Goal: Information Seeking & Learning: Learn about a topic

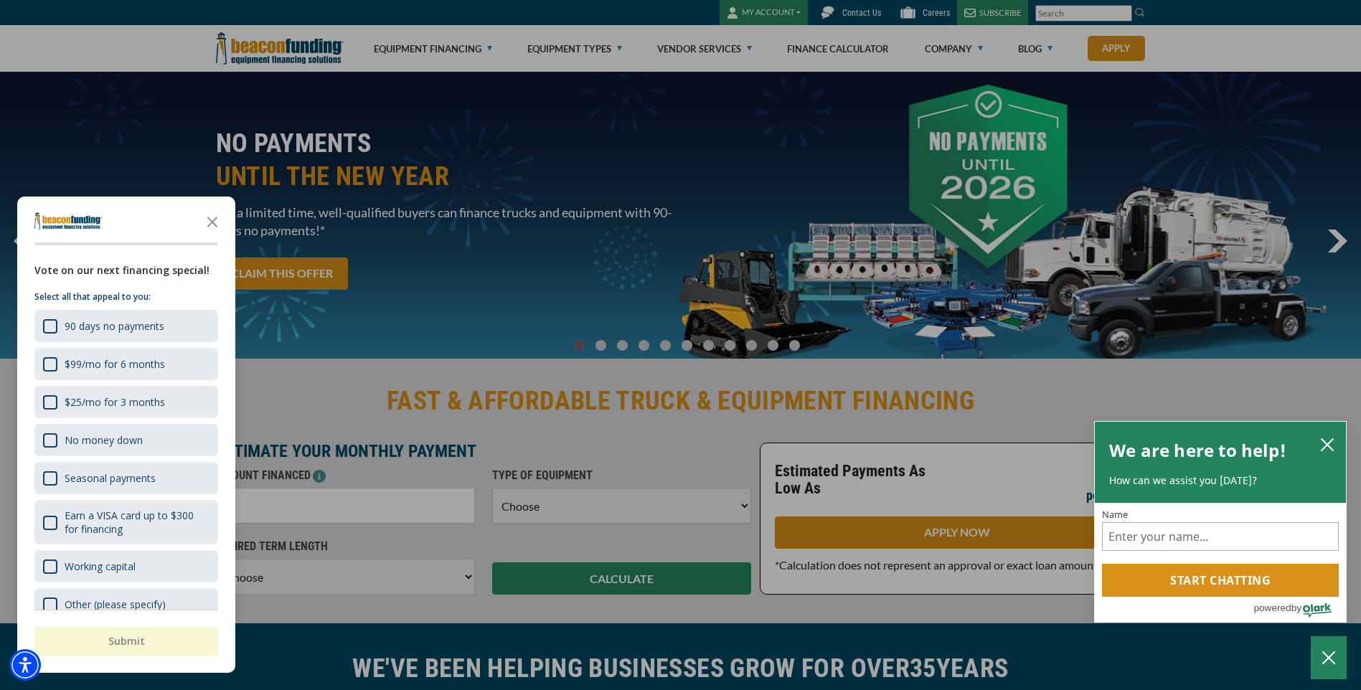
click at [984, 43] on div at bounding box center [680, 345] width 1361 height 690
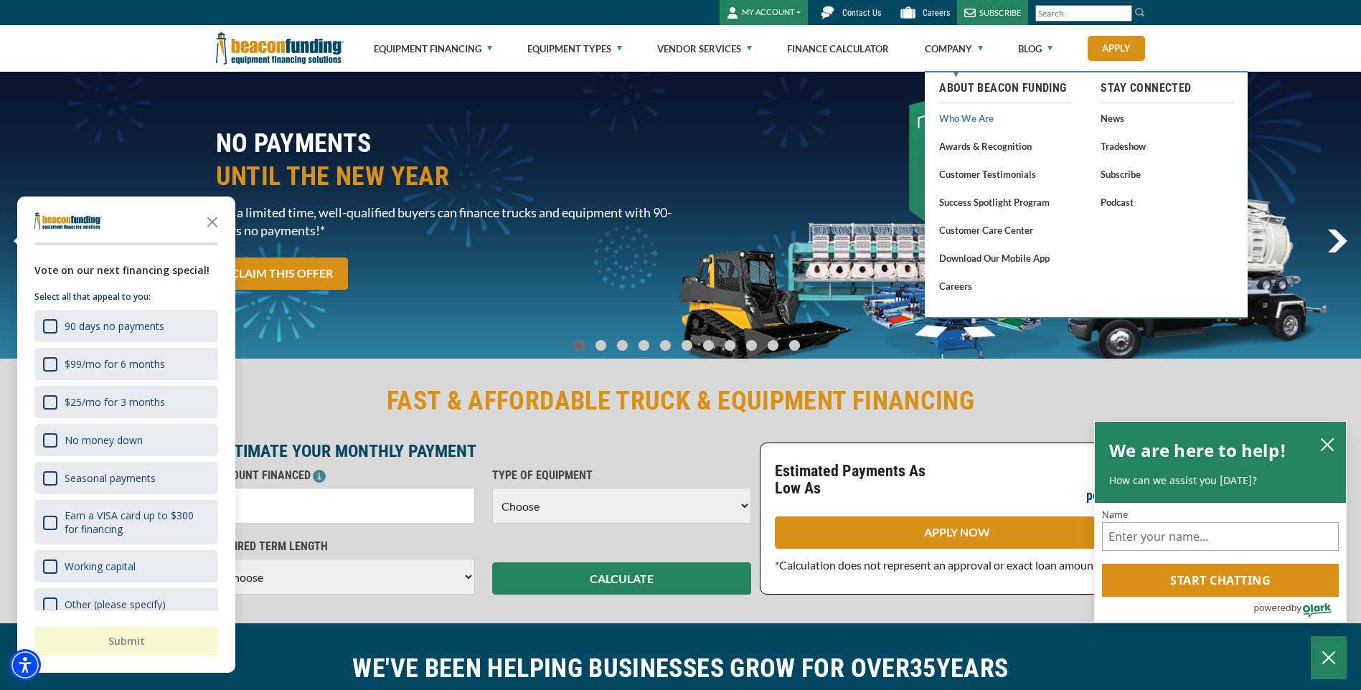
click at [980, 117] on link "Who We Are" at bounding box center [1005, 118] width 133 height 18
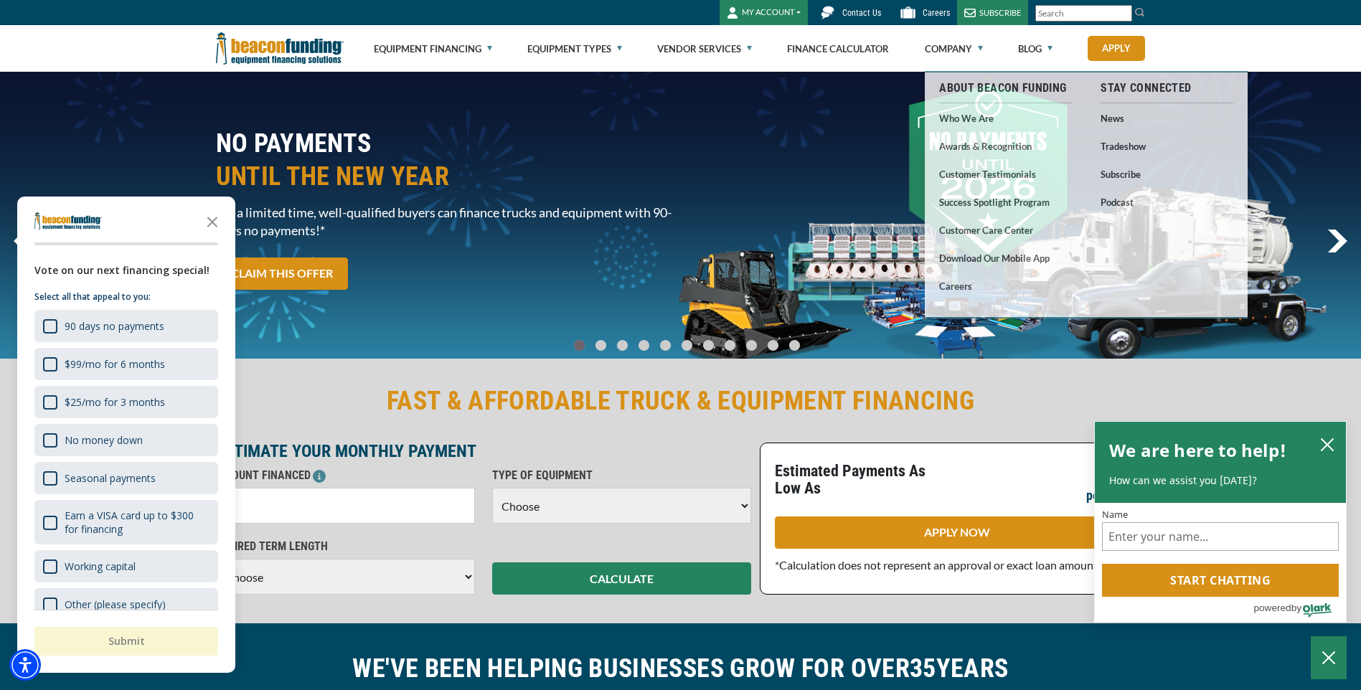
click at [834, 15] on img at bounding box center [827, 12] width 25 height 25
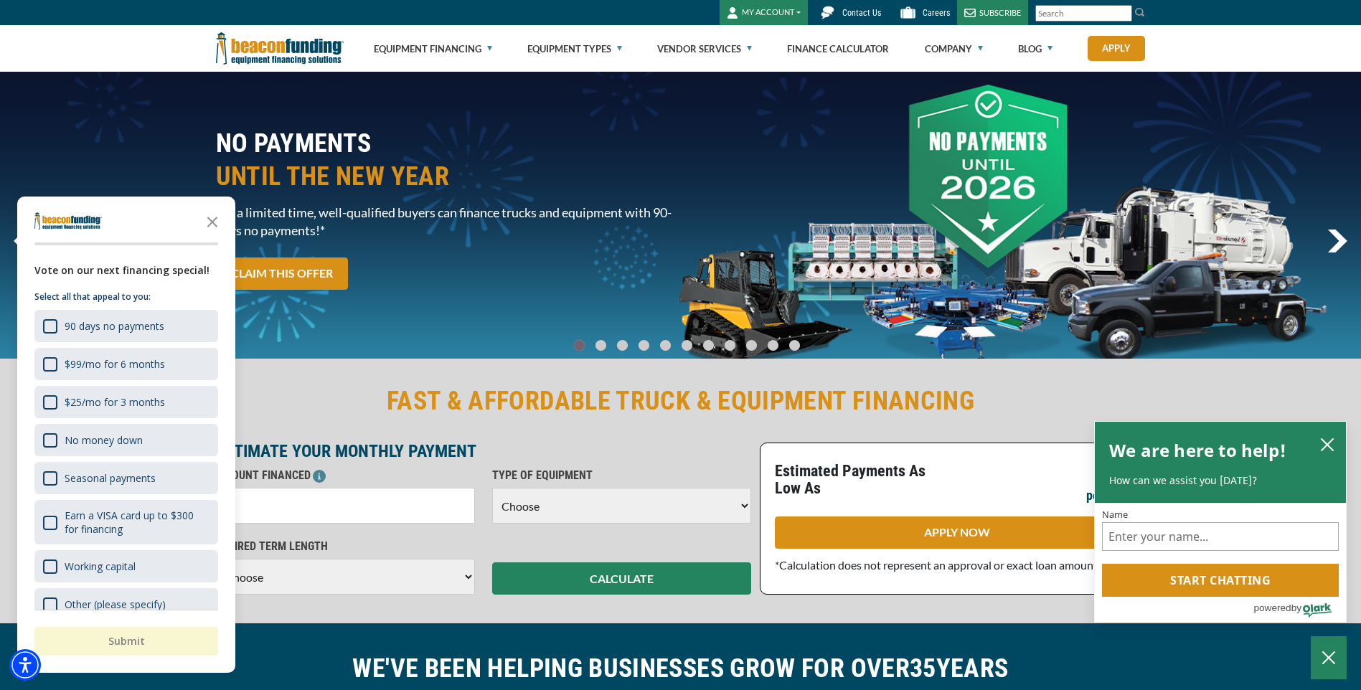
click at [840, 9] on img at bounding box center [827, 12] width 25 height 25
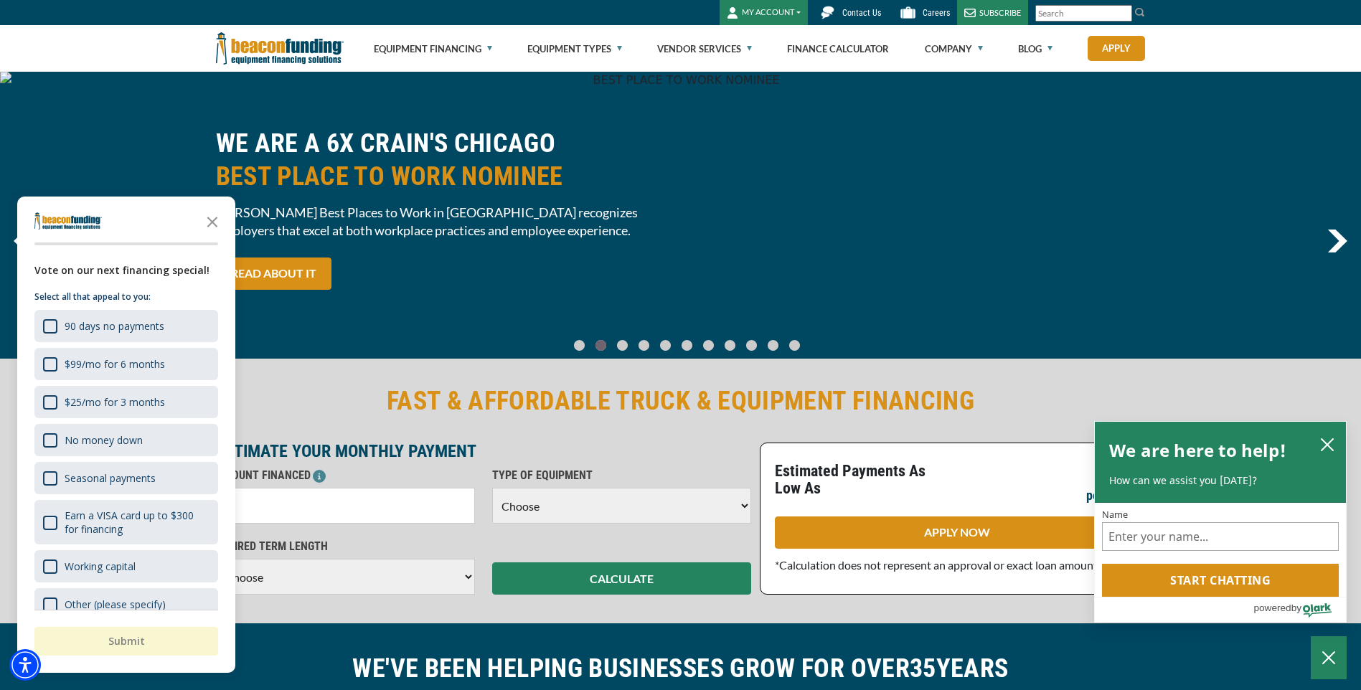
click at [405, 382] on div "FAST & AFFORDABLE TRUCK & EQUIPMENT FINANCING ESTIMATE YOUR MONTHLY PAYMENT AMO…" at bounding box center [680, 490] width 1361 height 268
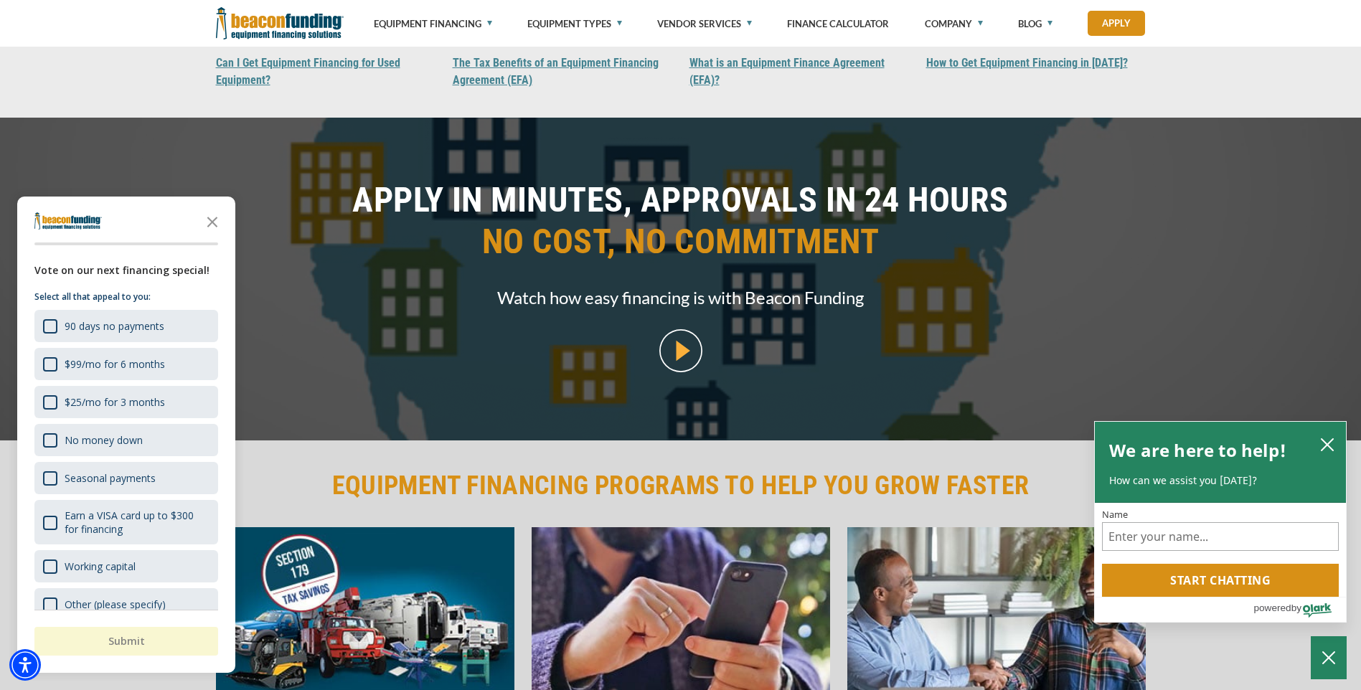
scroll to position [1650, 0]
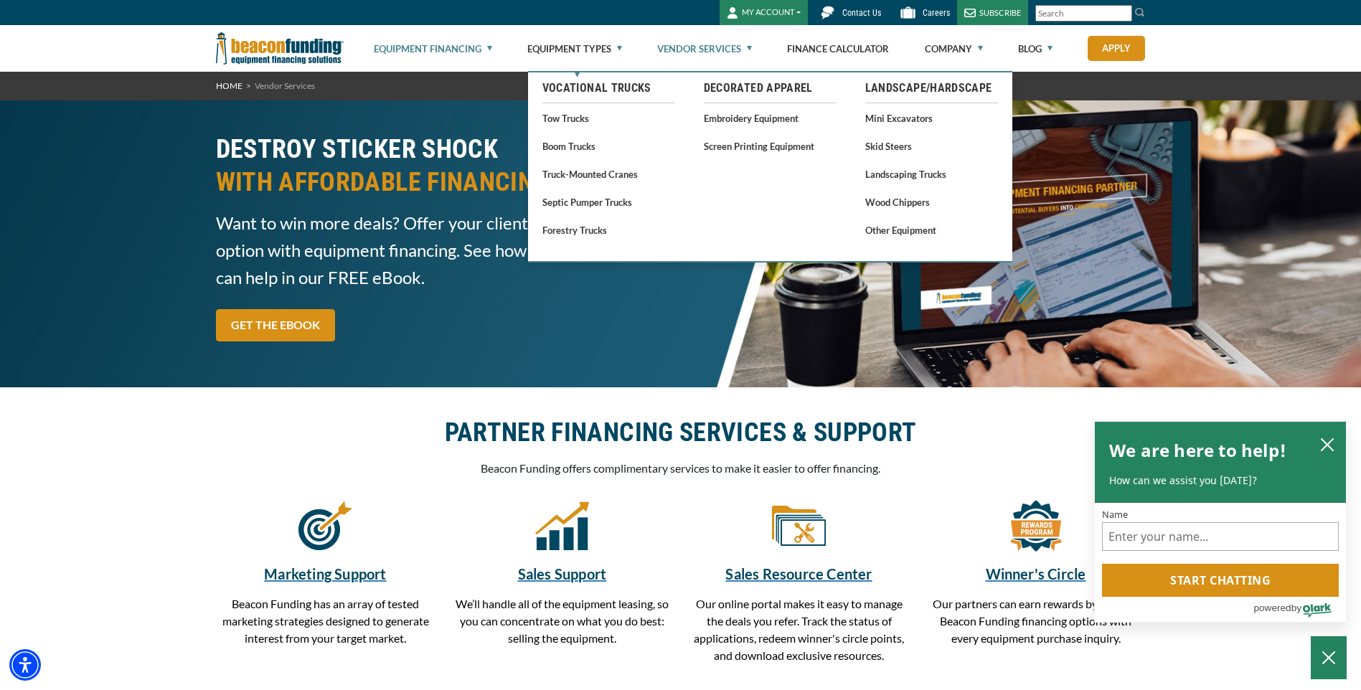
click at [482, 46] on link "Equipment Financing" at bounding box center [433, 49] width 118 height 46
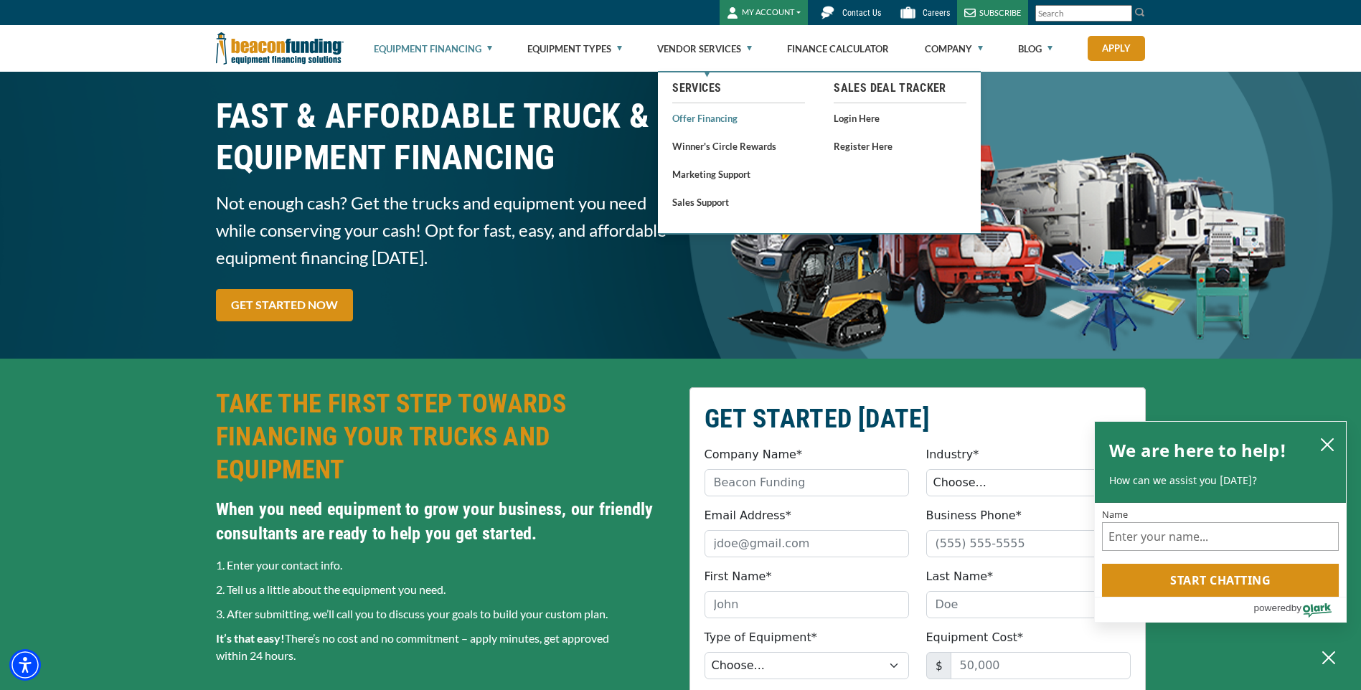
click at [719, 119] on link "Offer Financing" at bounding box center [738, 118] width 133 height 18
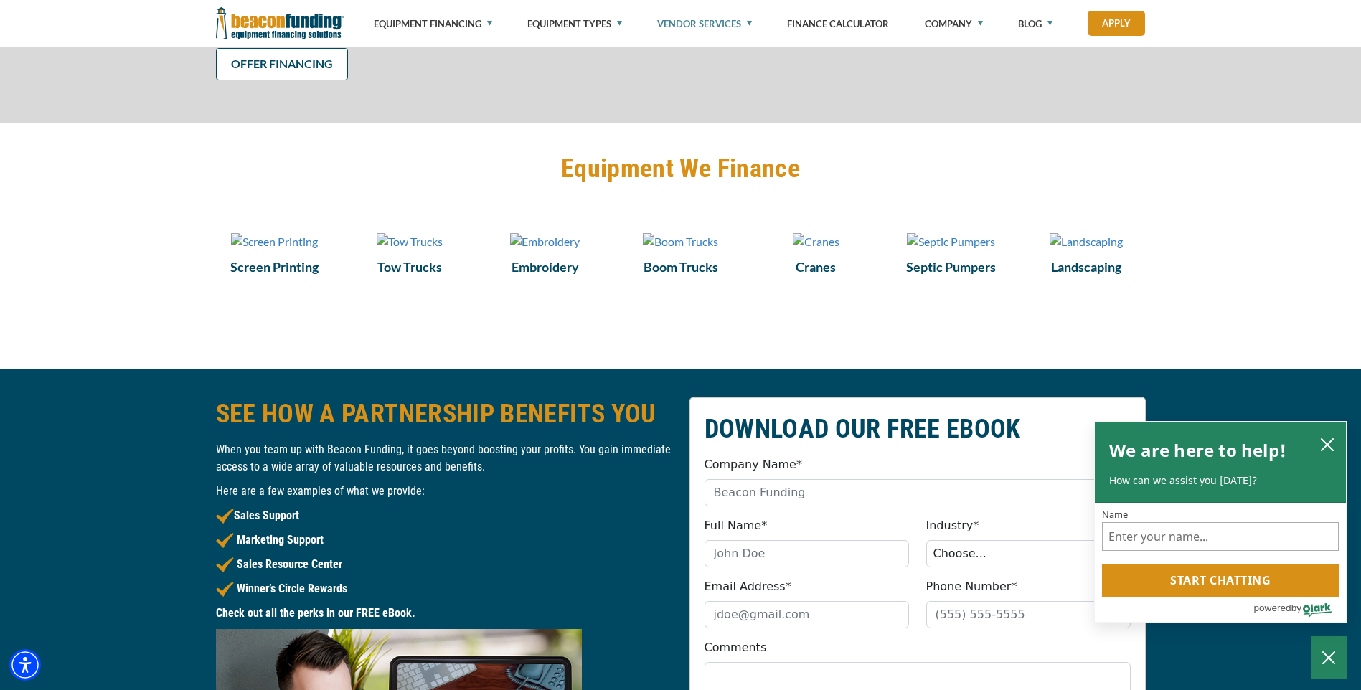
scroll to position [1148, 0]
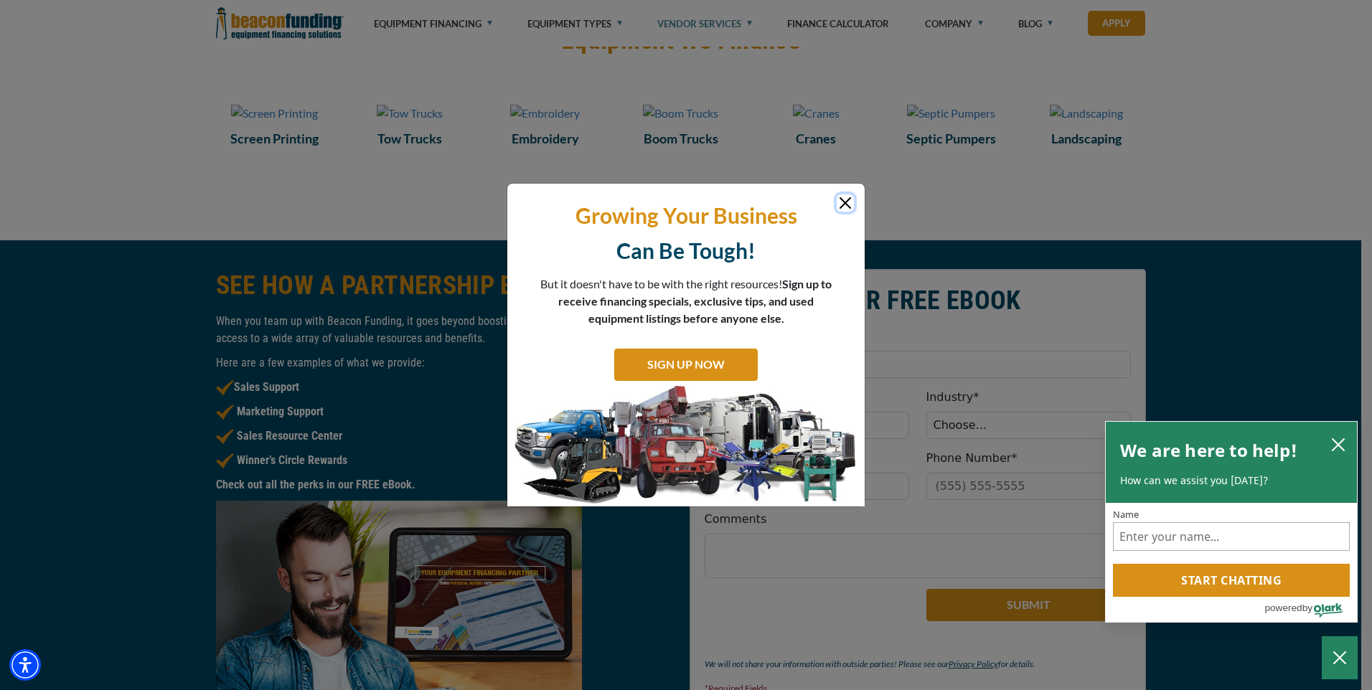
click at [838, 201] on button "Close" at bounding box center [845, 202] width 17 height 17
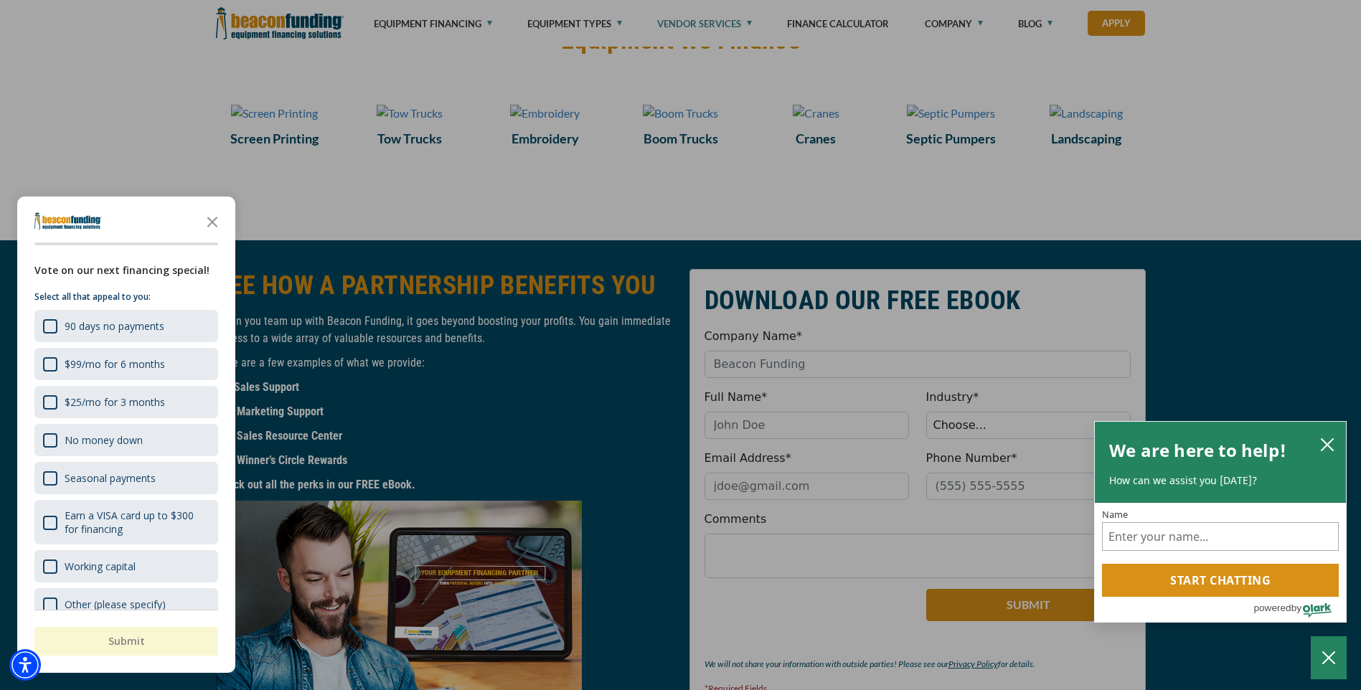
scroll to position [1650, 0]
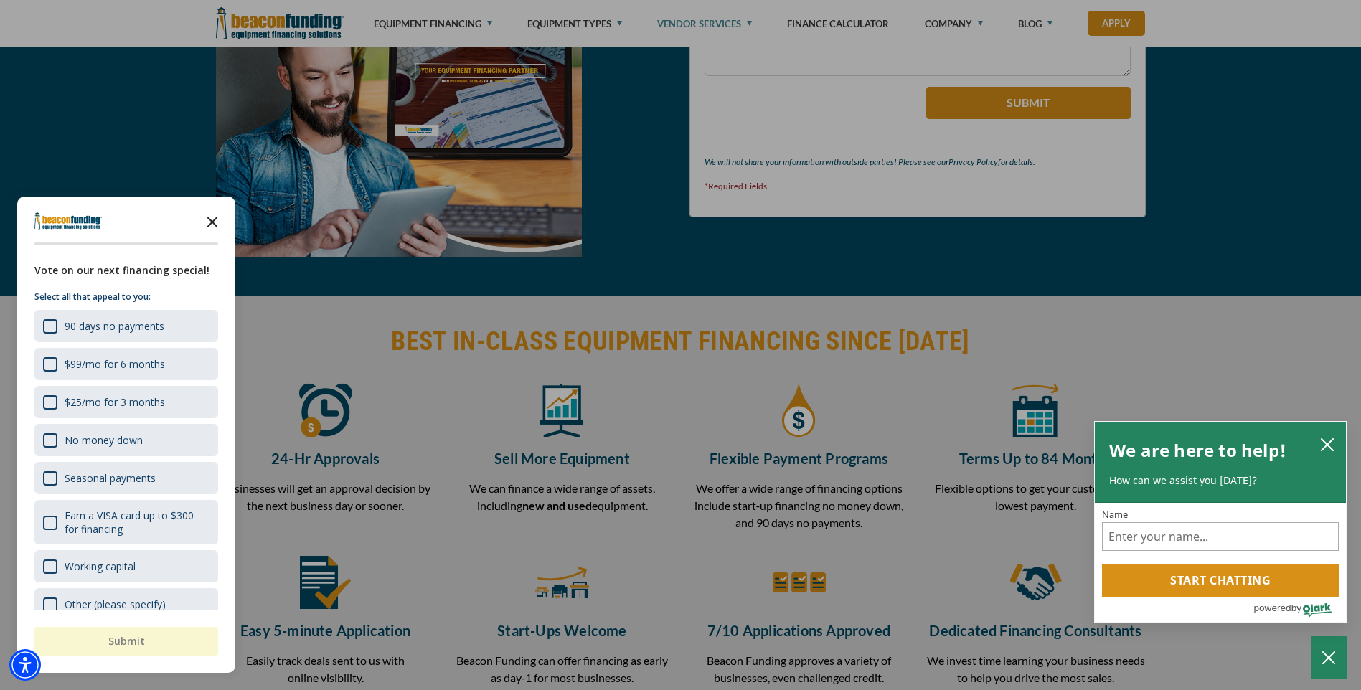
click at [210, 220] on polygon "Close the survey" at bounding box center [212, 222] width 11 height 11
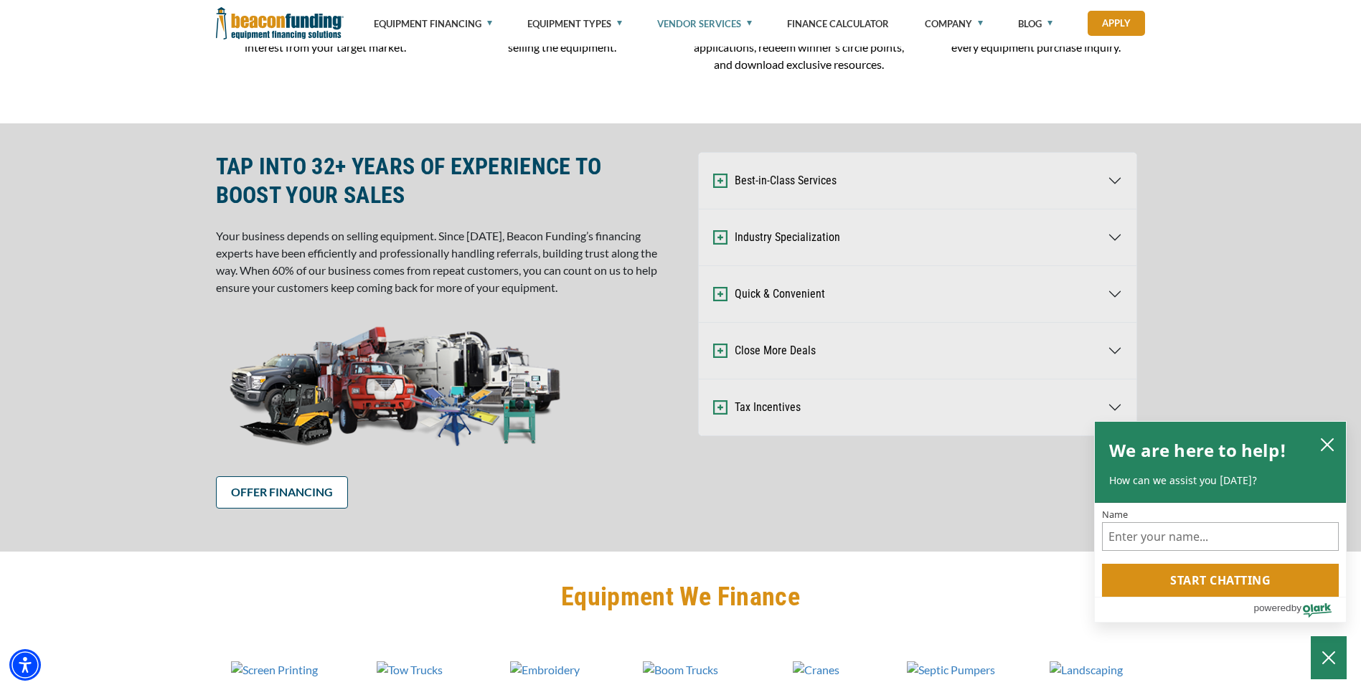
scroll to position [431, 0]
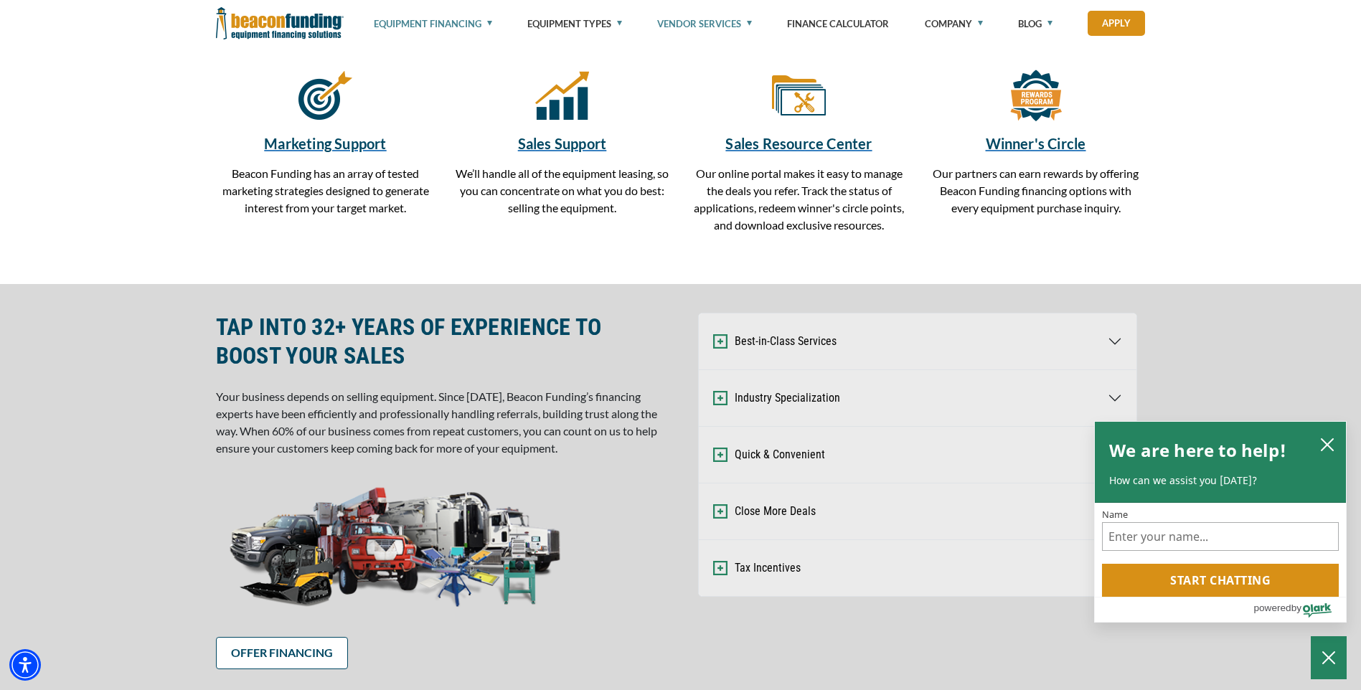
click at [471, 24] on link "Equipment Financing" at bounding box center [433, 23] width 118 height 47
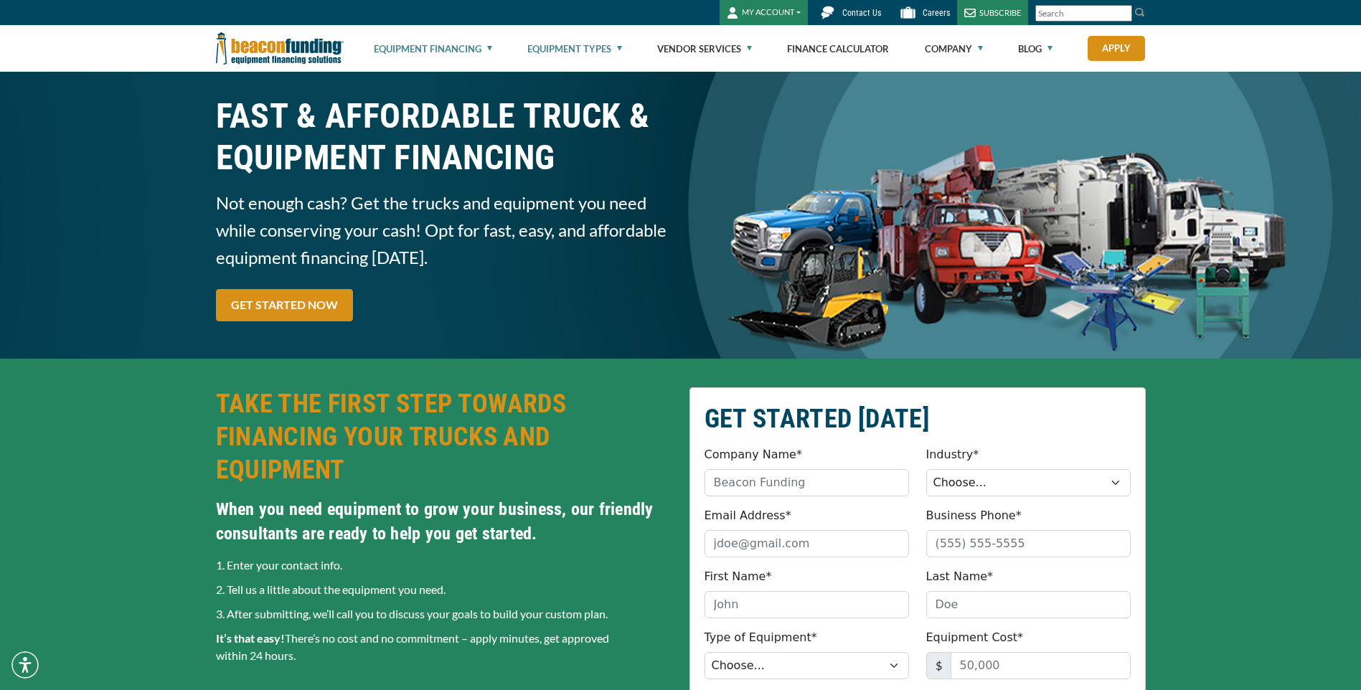
click at [600, 38] on link "Equipment Types" at bounding box center [574, 49] width 95 height 46
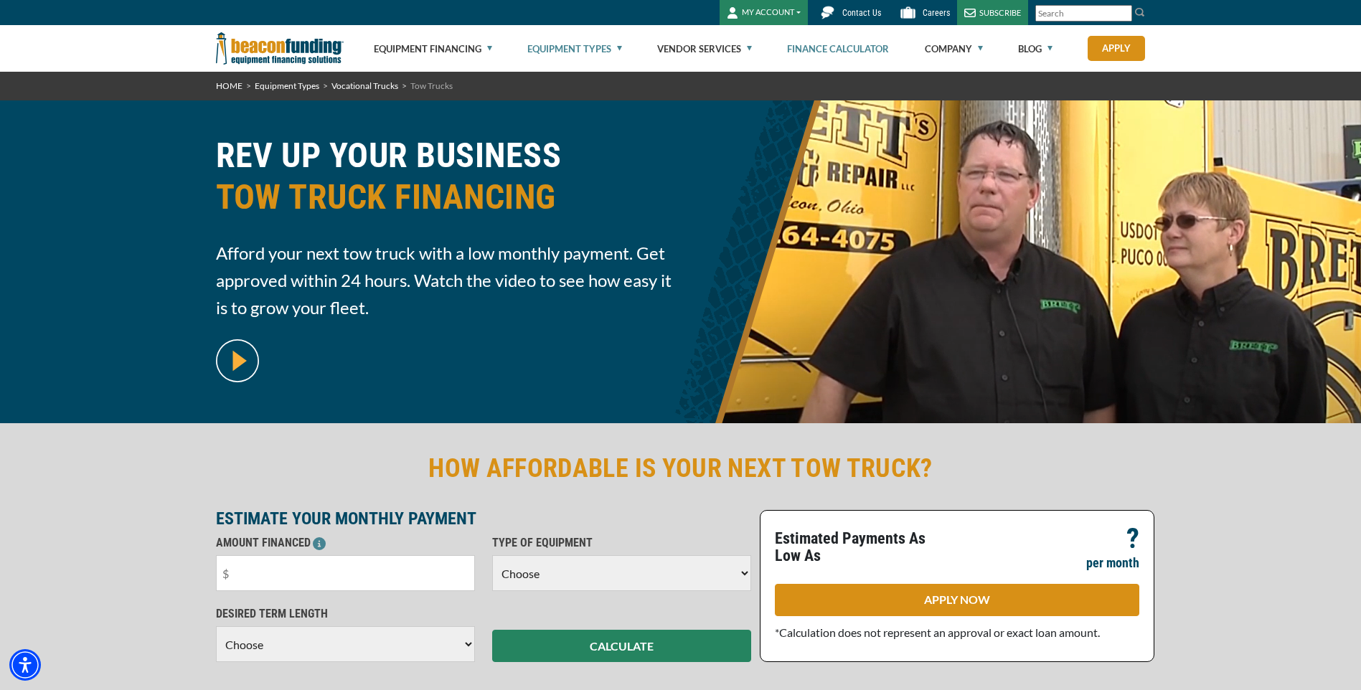
click at [803, 49] on link "Finance Calculator" at bounding box center [838, 49] width 102 height 46
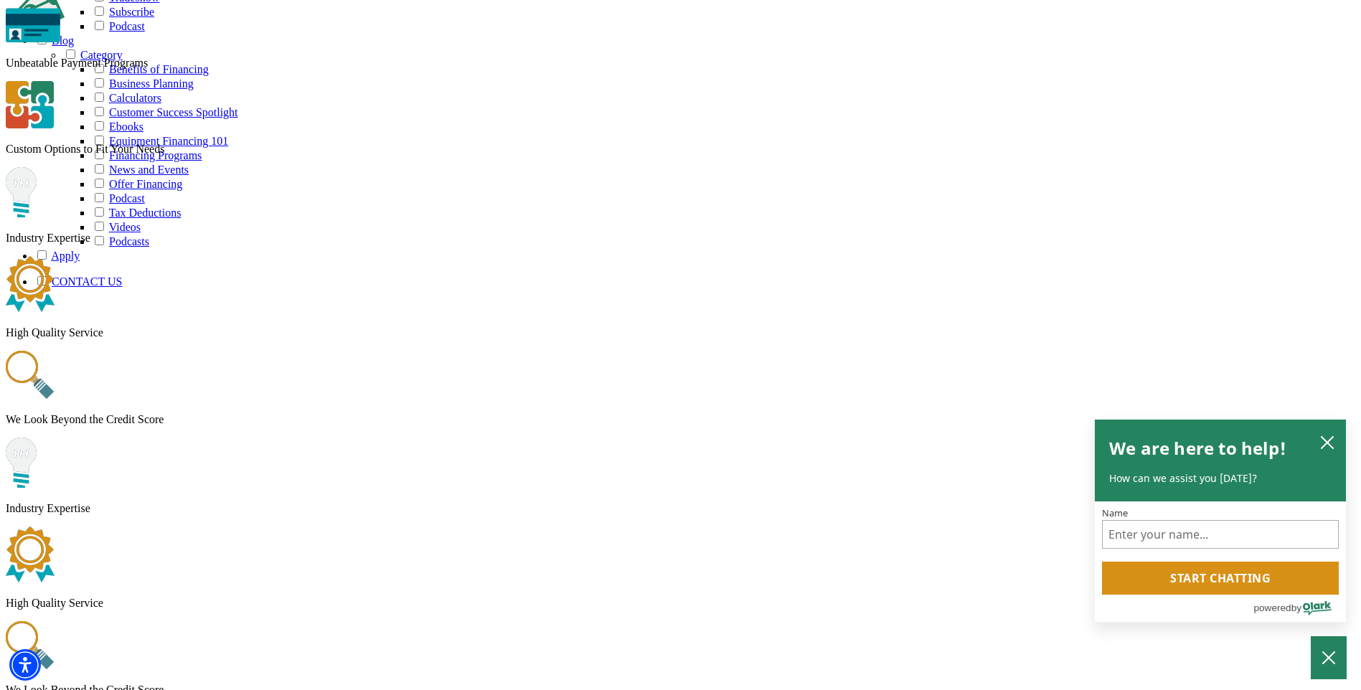
scroll to position [2501, 0]
